Goal: Task Accomplishment & Management: Use online tool/utility

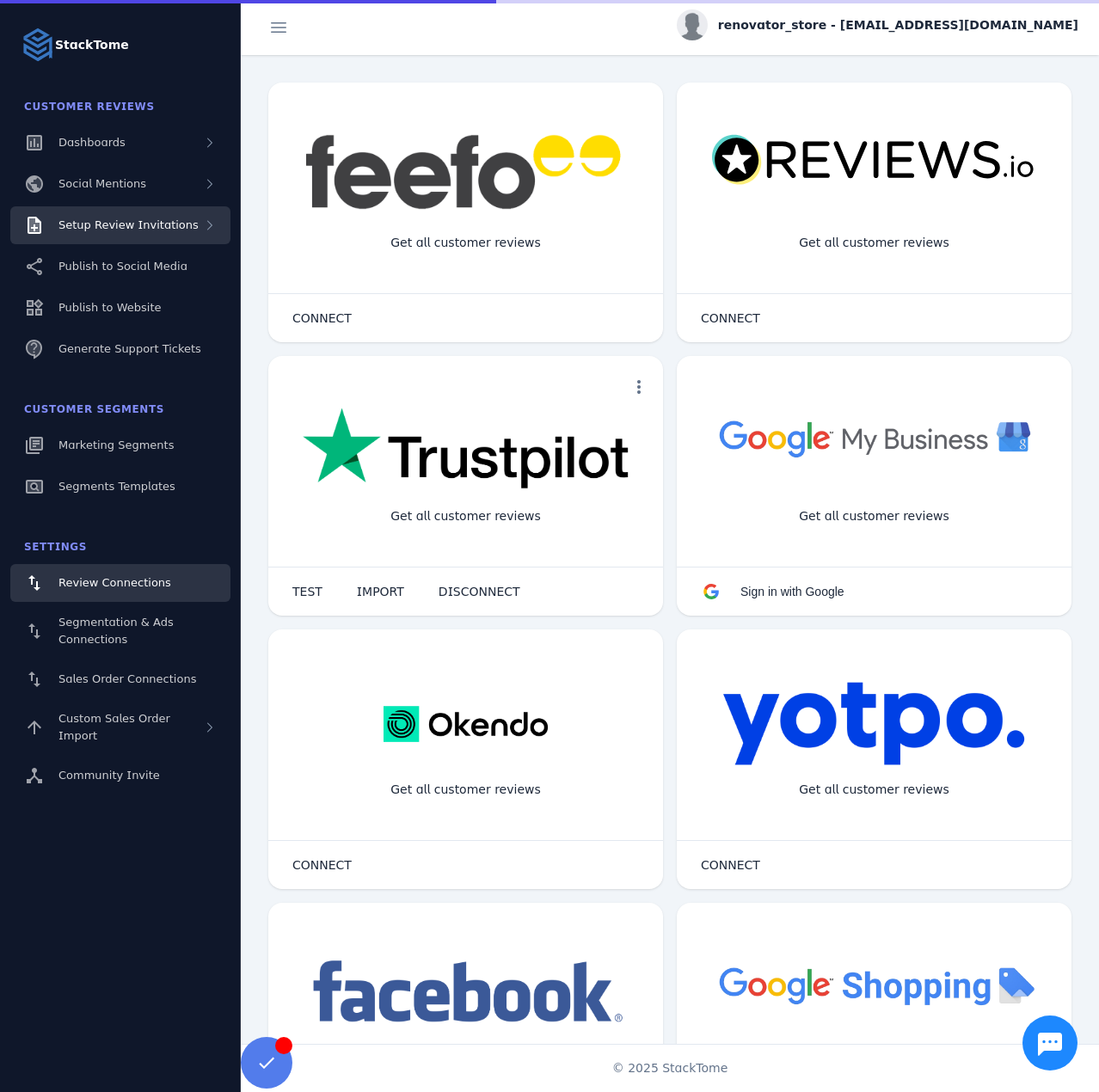
click at [132, 231] on div "Setup Review Invitations" at bounding box center [120, 225] width 220 height 38
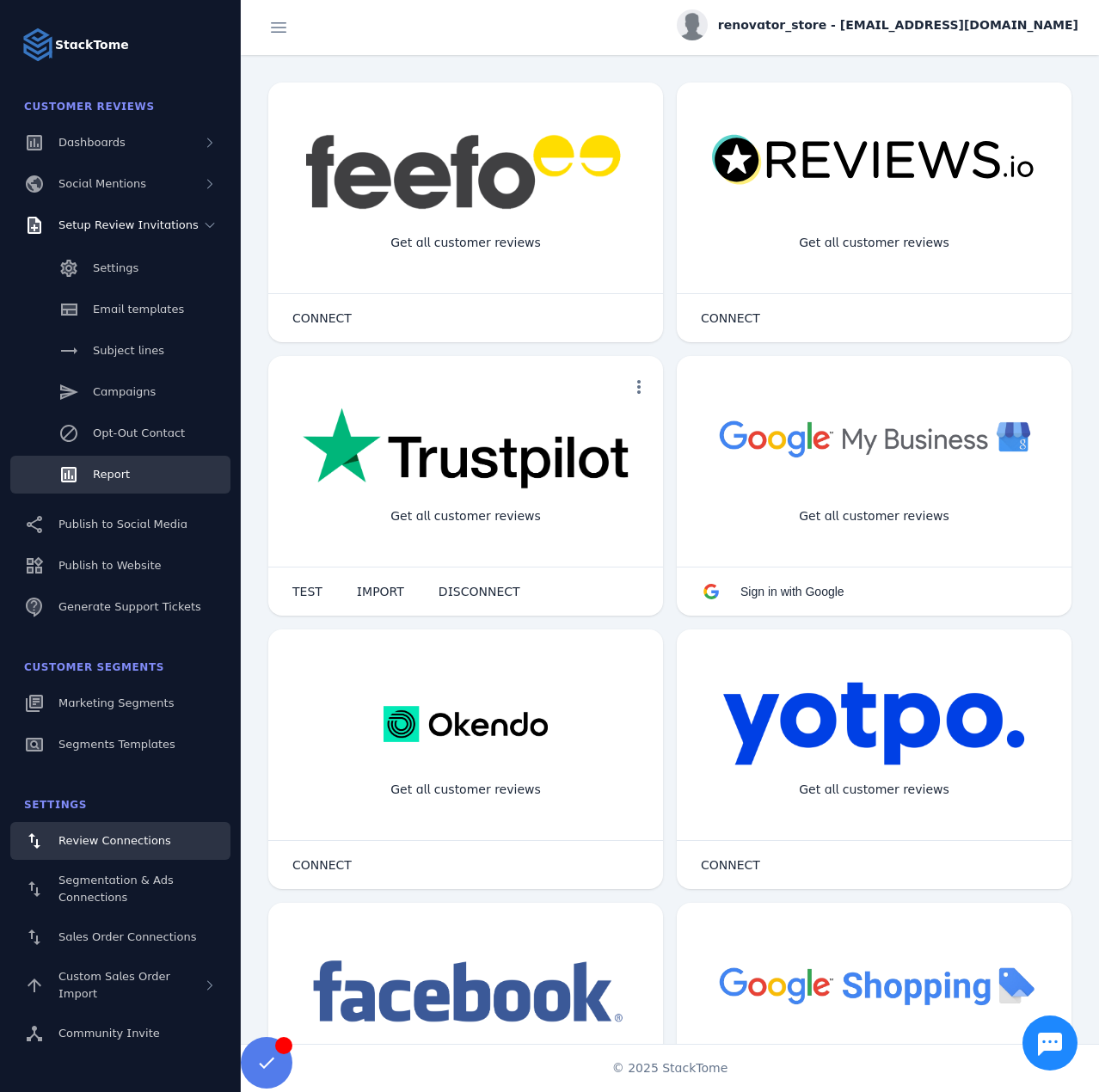
click at [141, 474] on link "Report" at bounding box center [120, 474] width 220 height 38
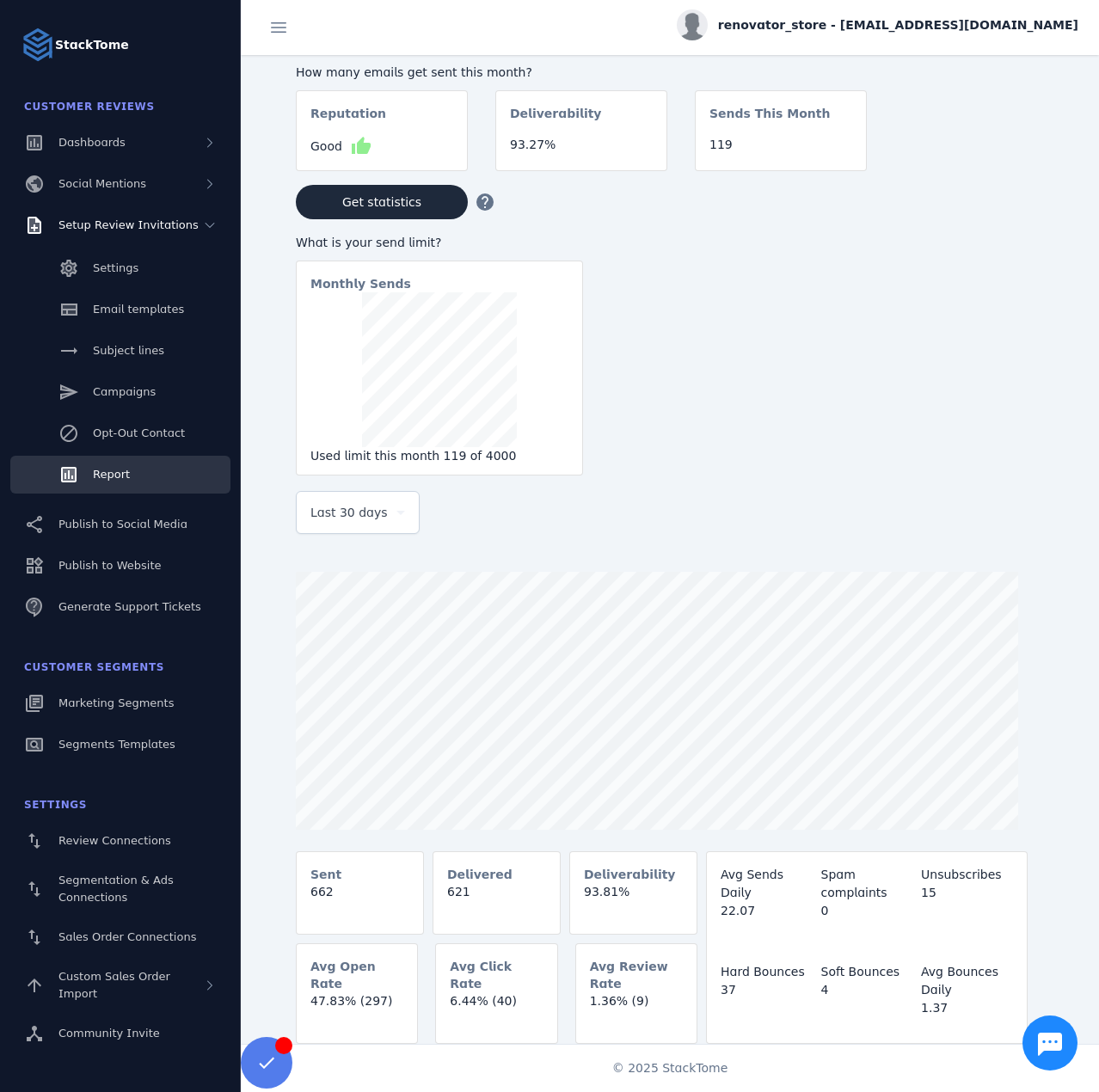
click at [331, 529] on div "Last 30 days" at bounding box center [358, 513] width 95 height 41
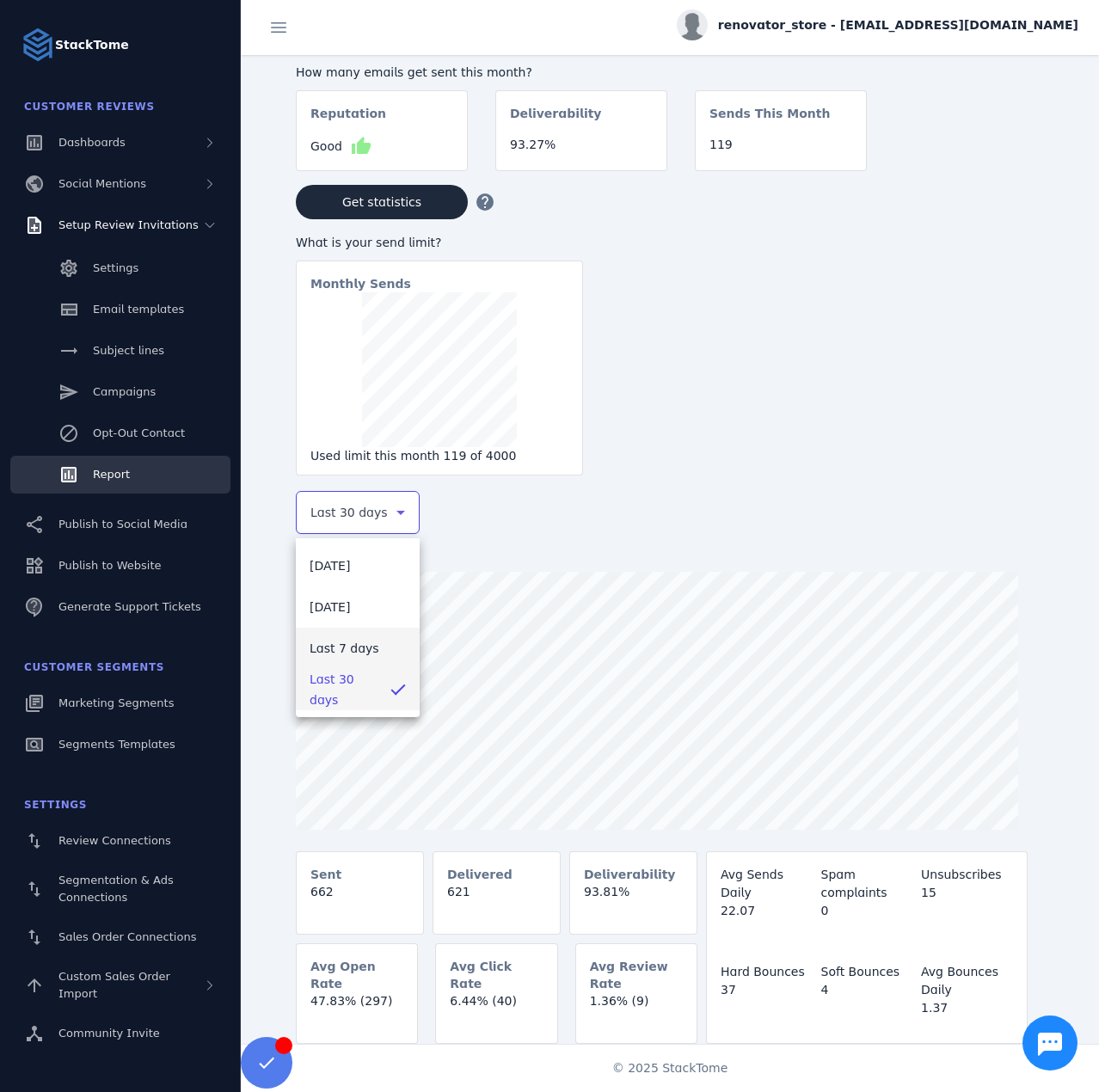
click at [347, 639] on span "Last 7 days" at bounding box center [345, 648] width 70 height 21
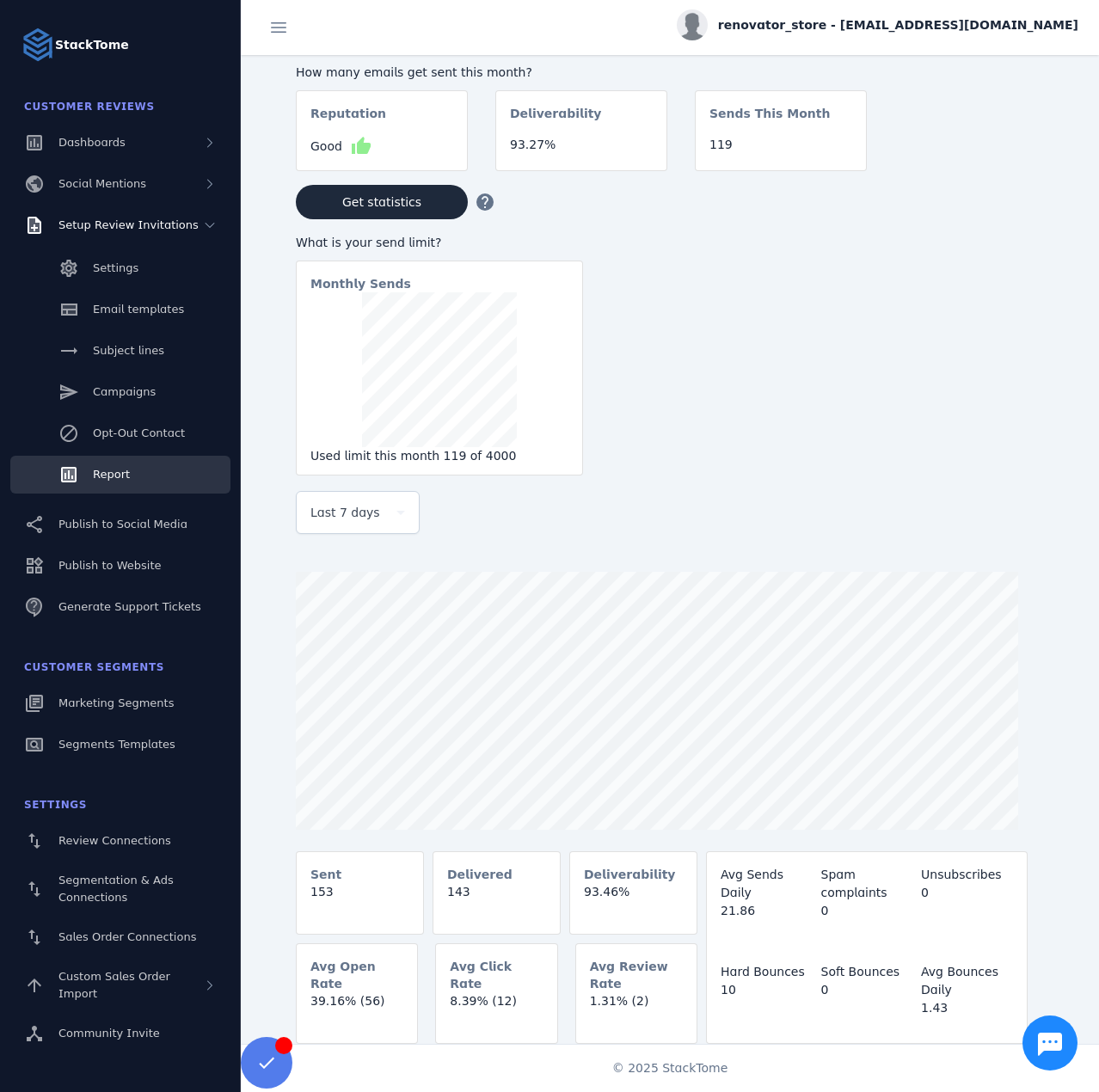
click at [834, 27] on span "renovator_store - [EMAIL_ADDRESS][DOMAIN_NAME]" at bounding box center [899, 24] width 361 height 18
click at [969, 157] on icon at bounding box center [979, 166] width 21 height 21
